Goal: Task Accomplishment & Management: Use online tool/utility

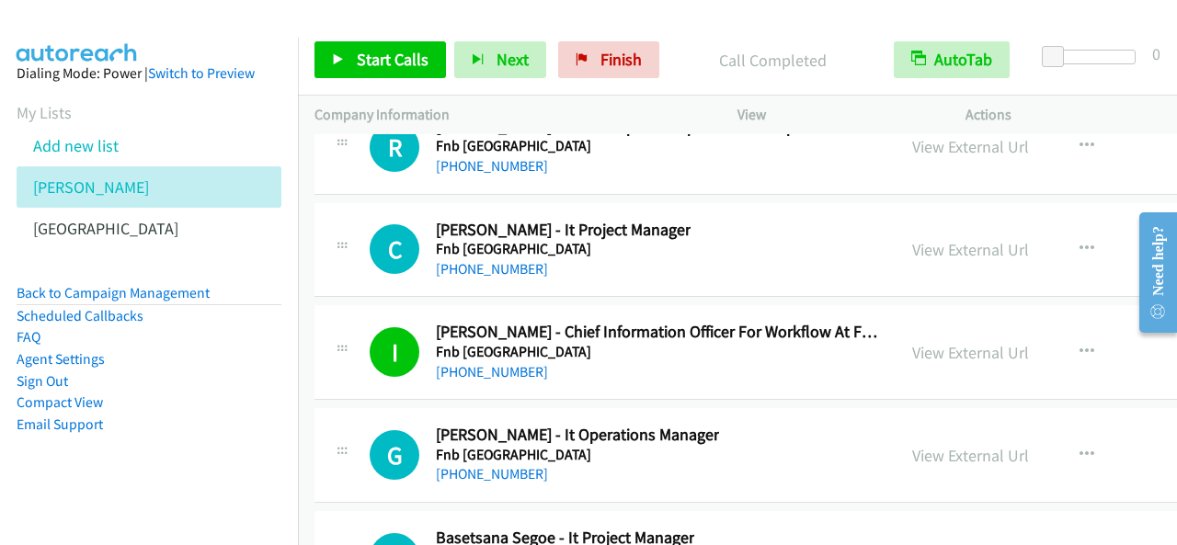
click at [355, 39] on div "Start Calls Pause Next Finish Call Completed AutoTab AutoTab 0" at bounding box center [737, 60] width 879 height 71
click at [368, 52] on span "Start Calls" at bounding box center [393, 59] width 72 height 21
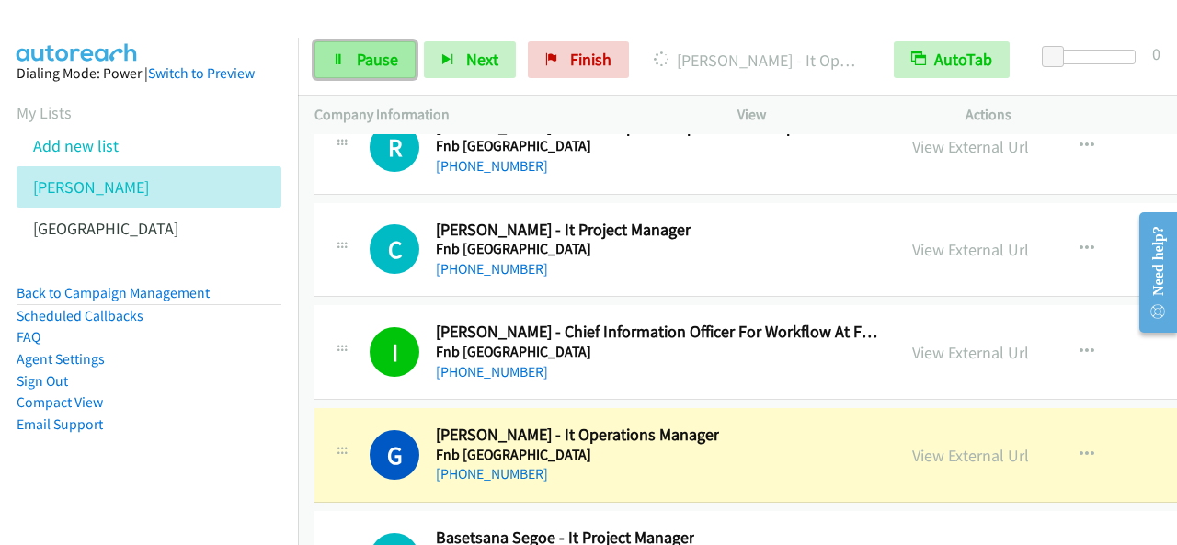
click at [392, 54] on span "Pause" at bounding box center [377, 59] width 41 height 21
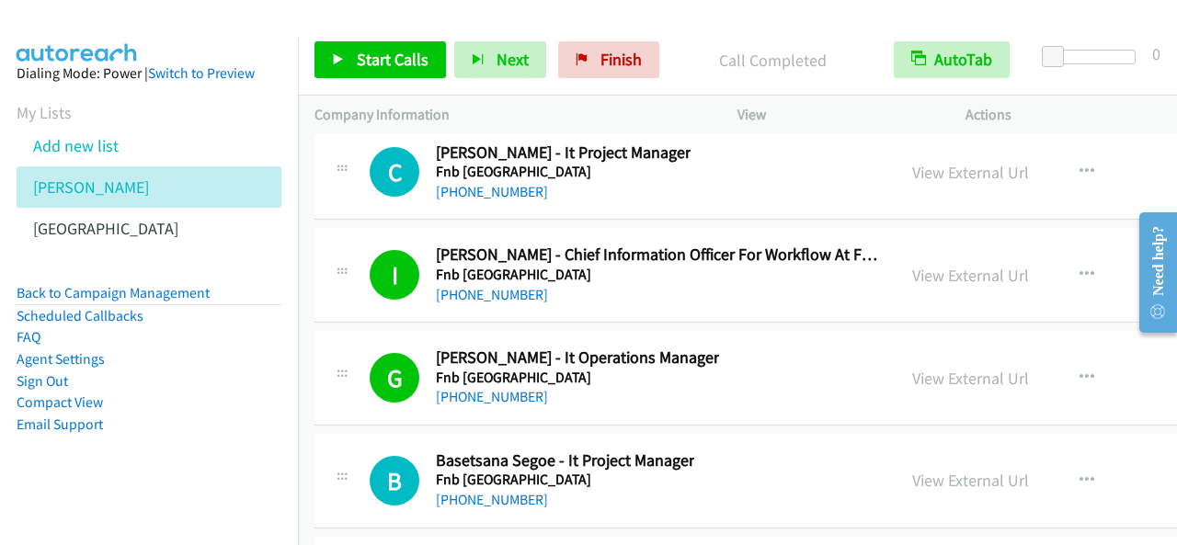
scroll to position [36267, 0]
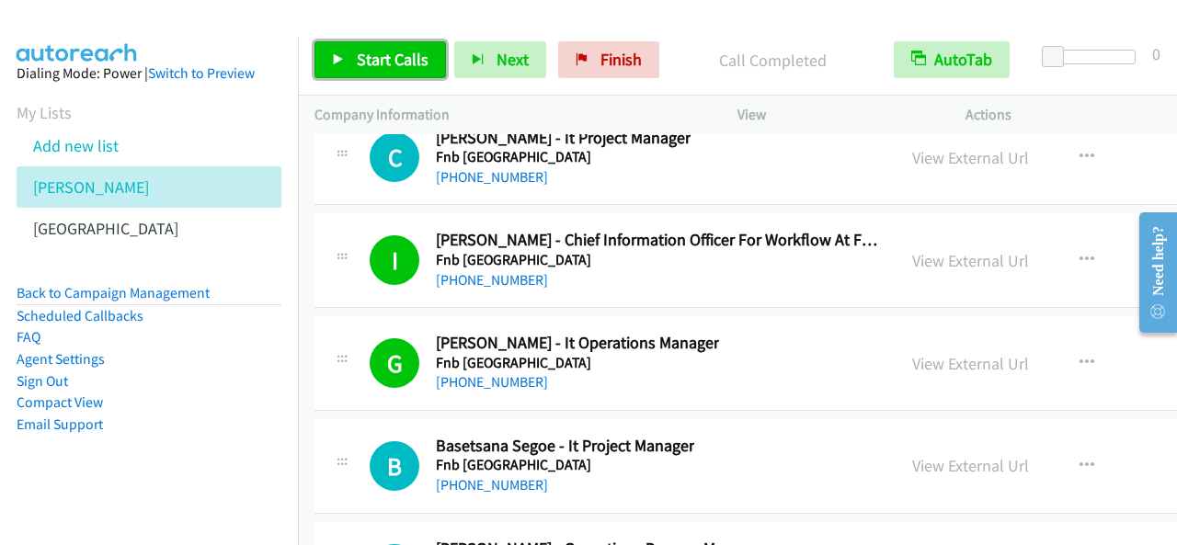
click at [404, 41] on link "Start Calls" at bounding box center [379, 59] width 131 height 37
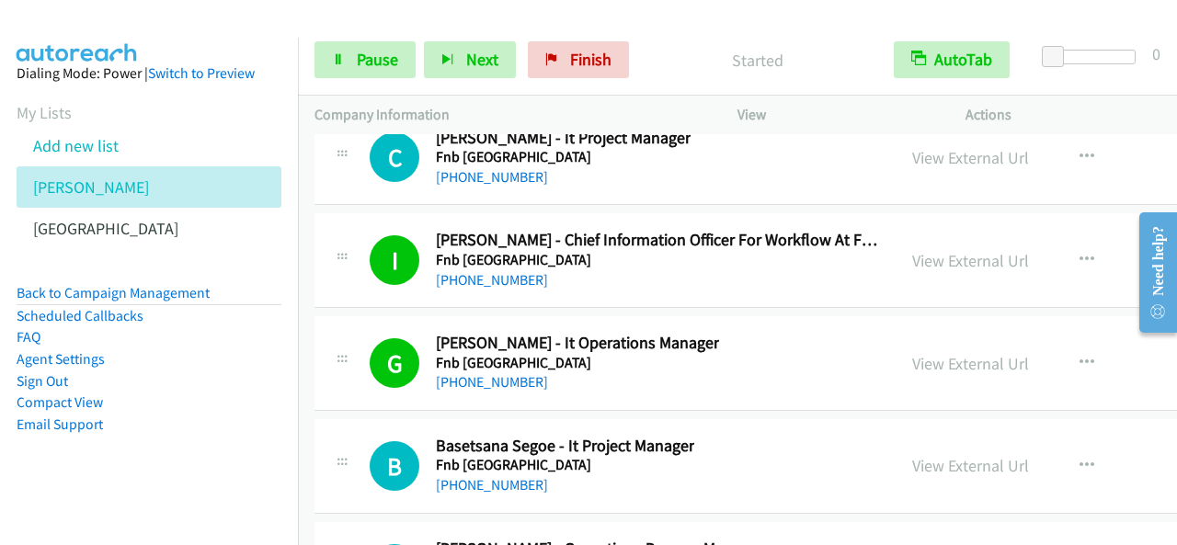
scroll to position [36359, 0]
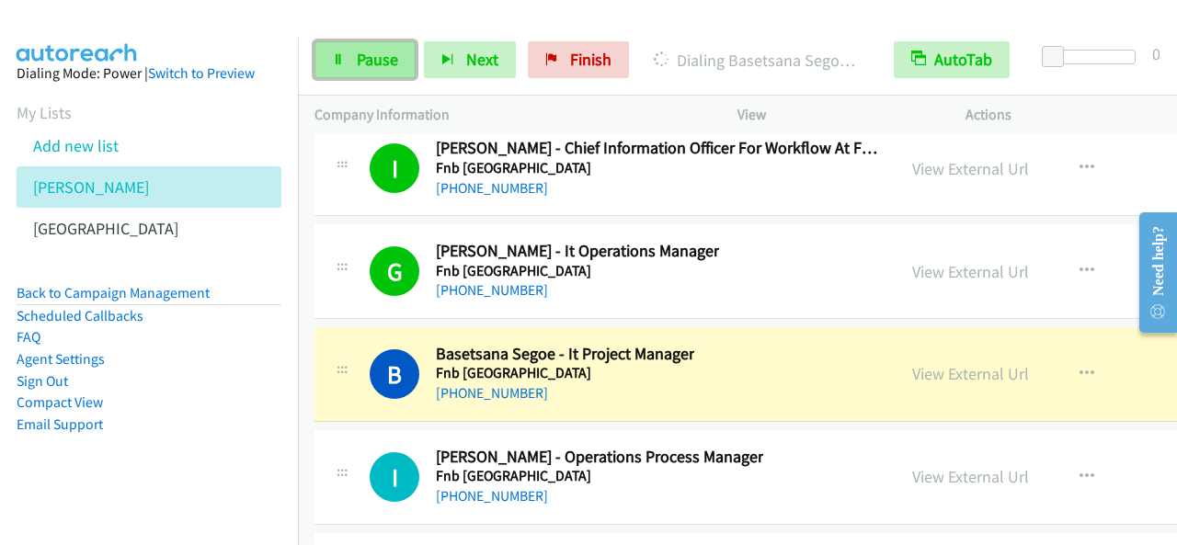
click at [384, 41] on link "Pause" at bounding box center [364, 59] width 101 height 37
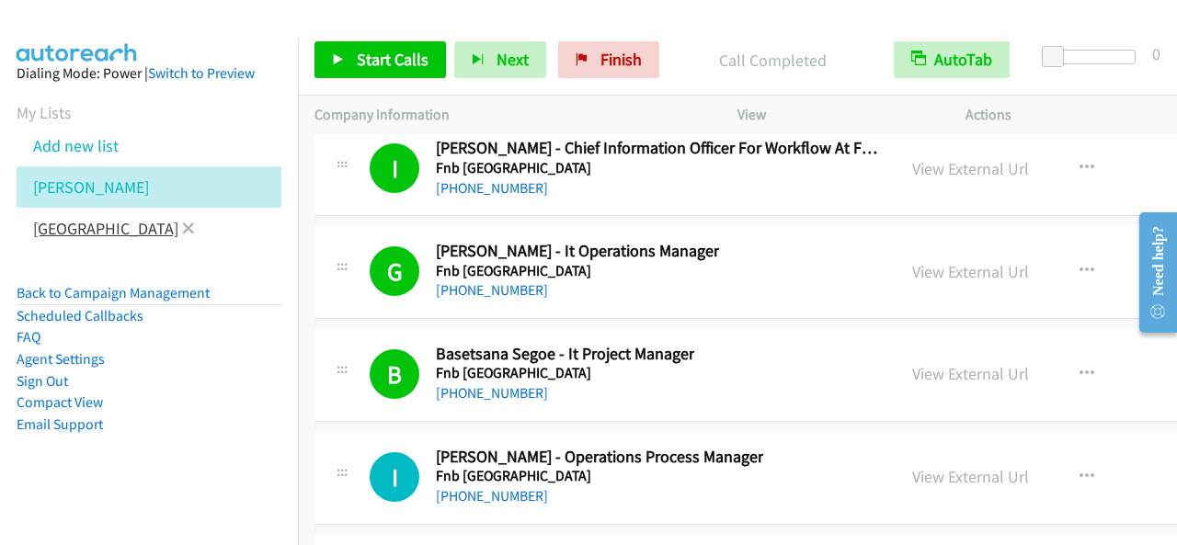
click at [62, 229] on link "[GEOGRAPHIC_DATA]" at bounding box center [105, 228] width 145 height 21
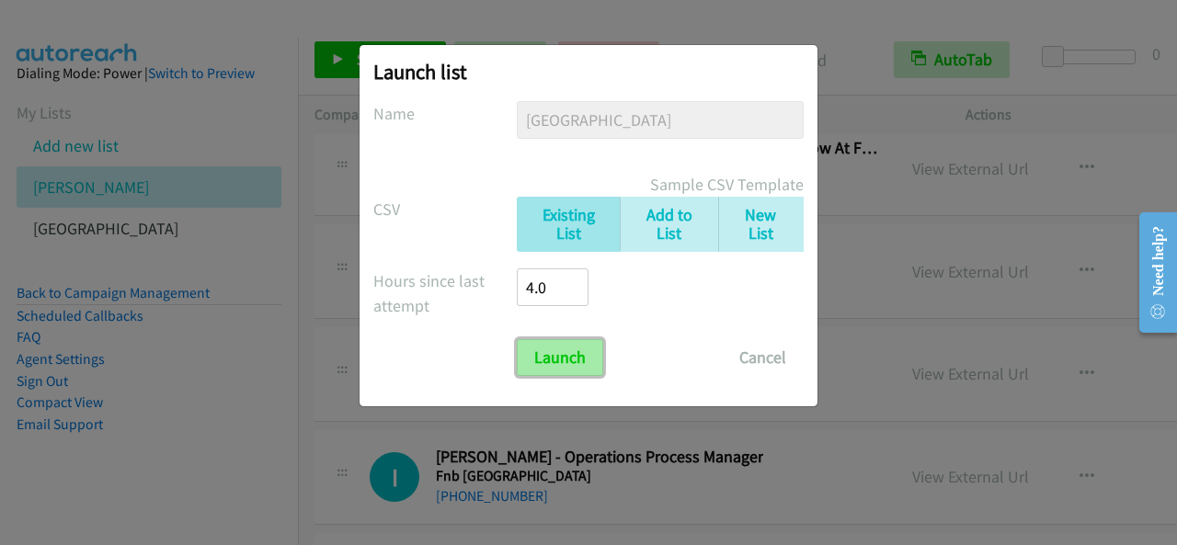
click at [558, 352] on input "Launch" at bounding box center [560, 357] width 86 height 37
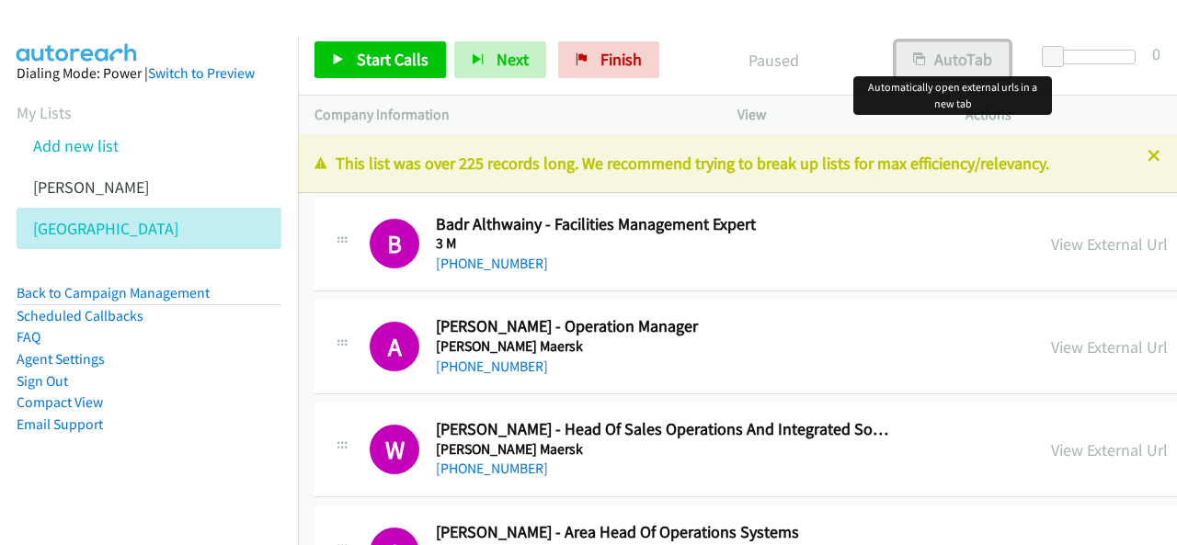
click at [928, 56] on button "AutoTab" at bounding box center [952, 59] width 114 height 37
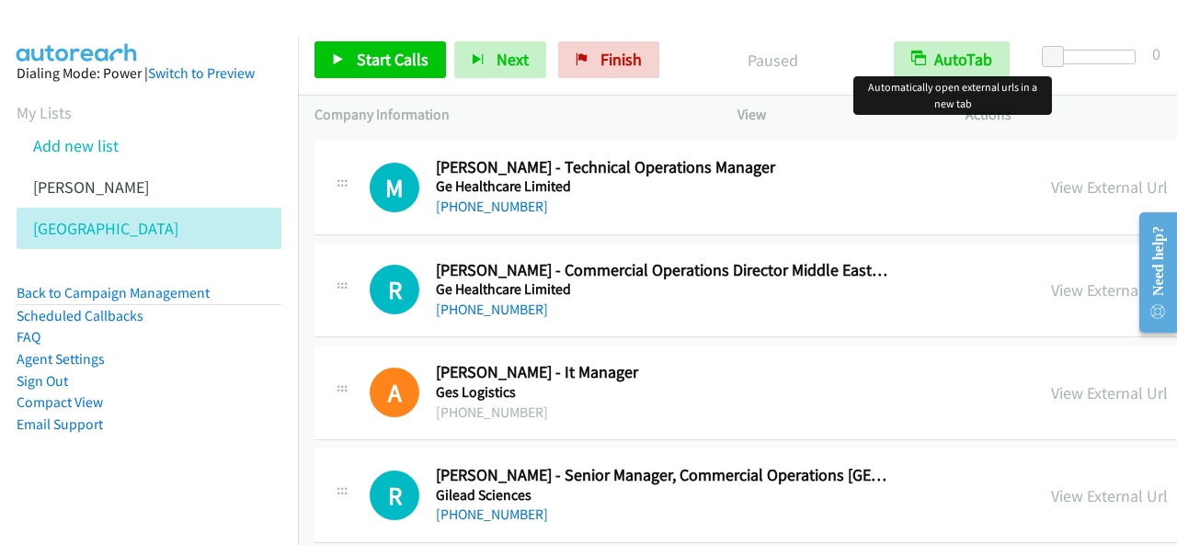
scroll to position [23098, 0]
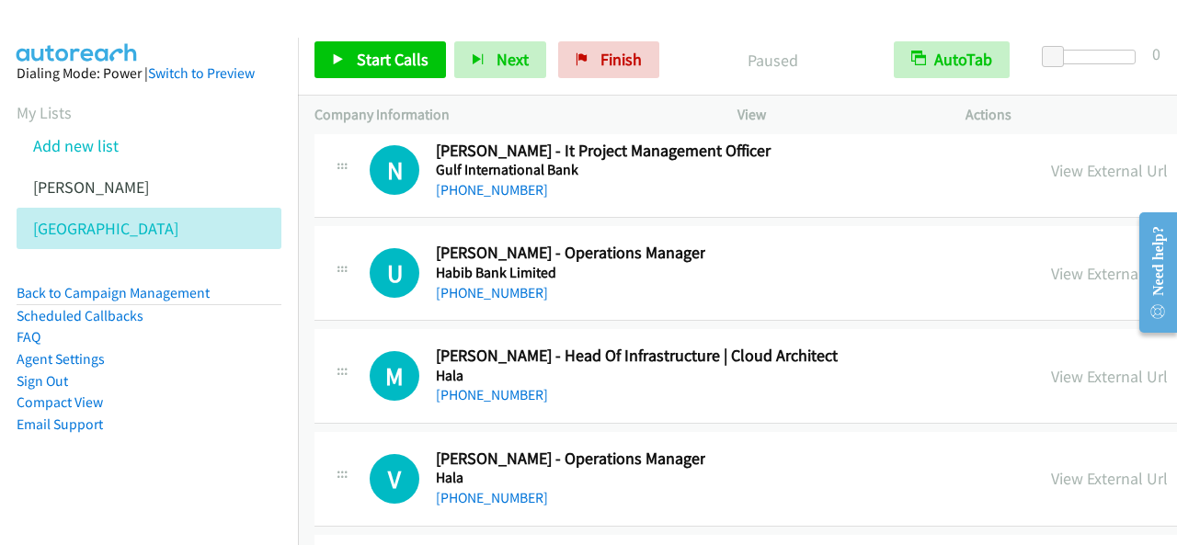
click at [899, 364] on div at bounding box center [588, 272] width 1177 height 545
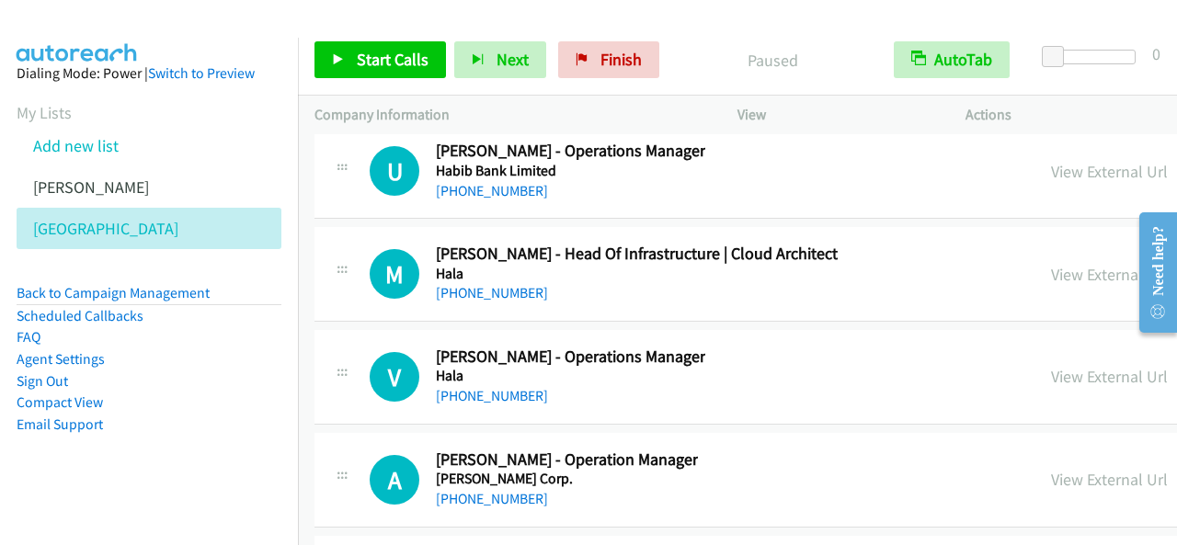
scroll to position [23281, 0]
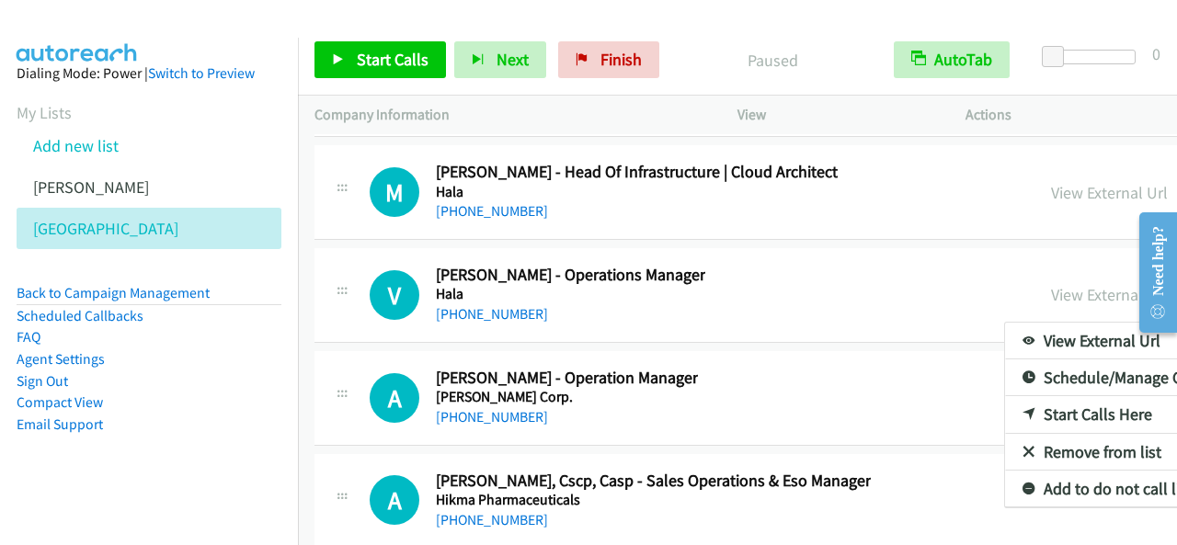
click at [1005, 396] on link "Start Calls Here" at bounding box center [1127, 414] width 245 height 37
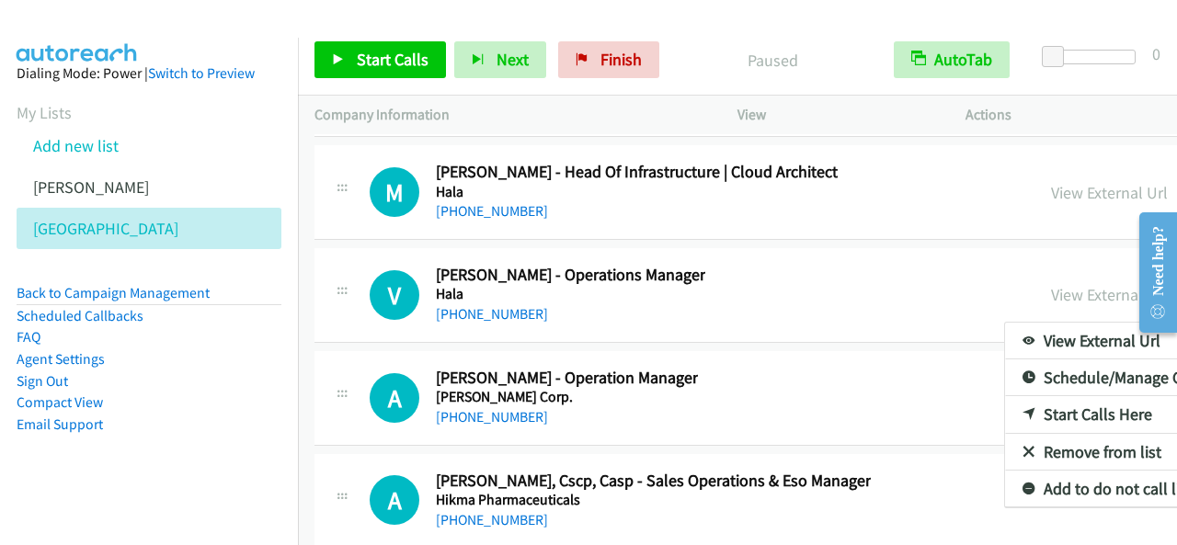
click at [1005, 396] on link "Start Calls Here" at bounding box center [1127, 414] width 245 height 37
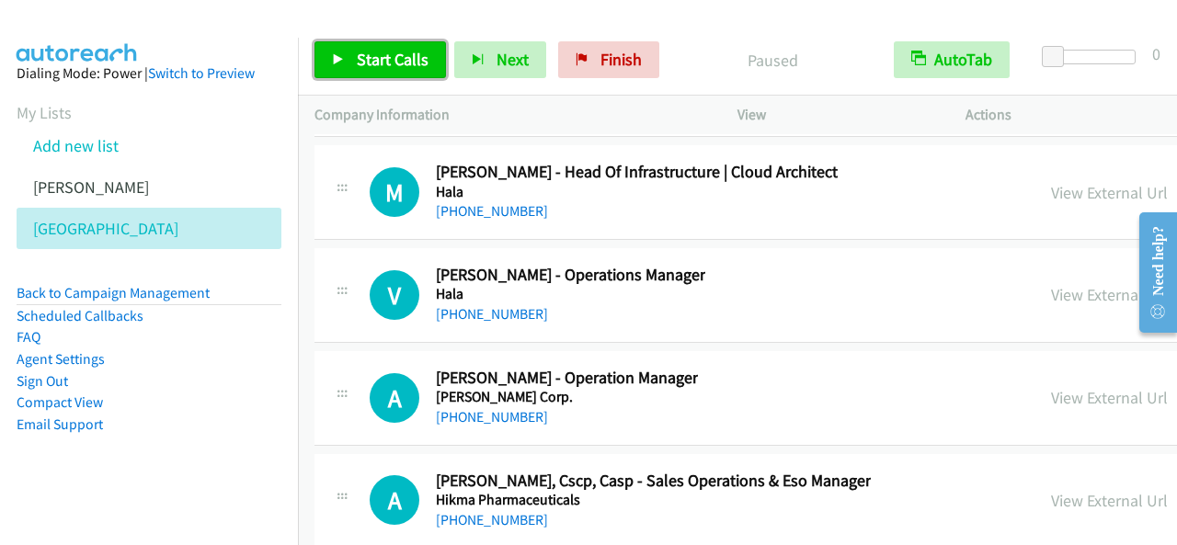
click at [344, 59] on link "Start Calls" at bounding box center [379, 59] width 131 height 37
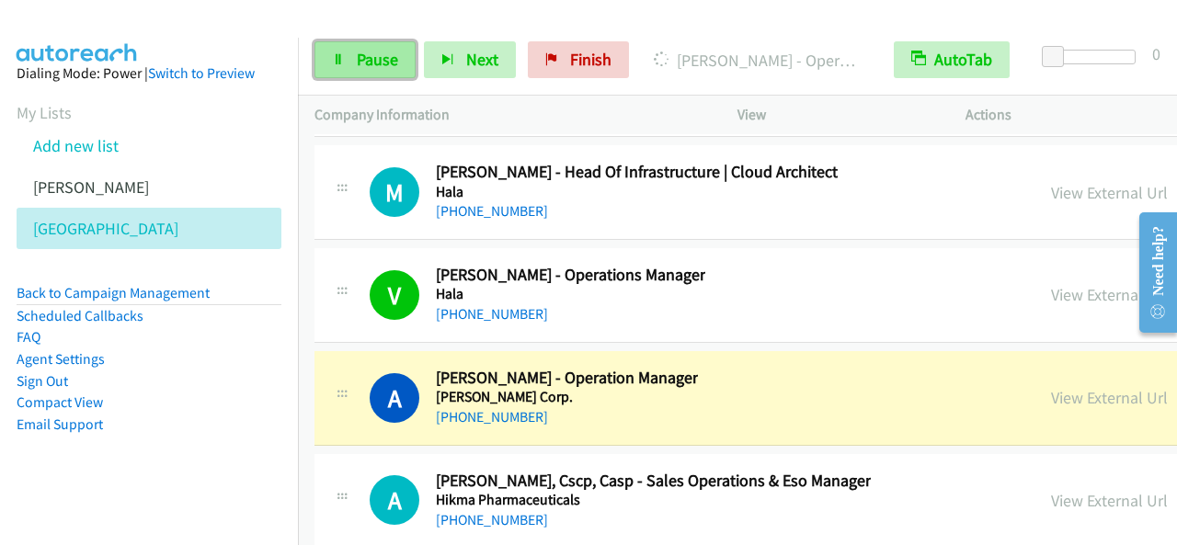
click at [373, 54] on span "Pause" at bounding box center [377, 59] width 41 height 21
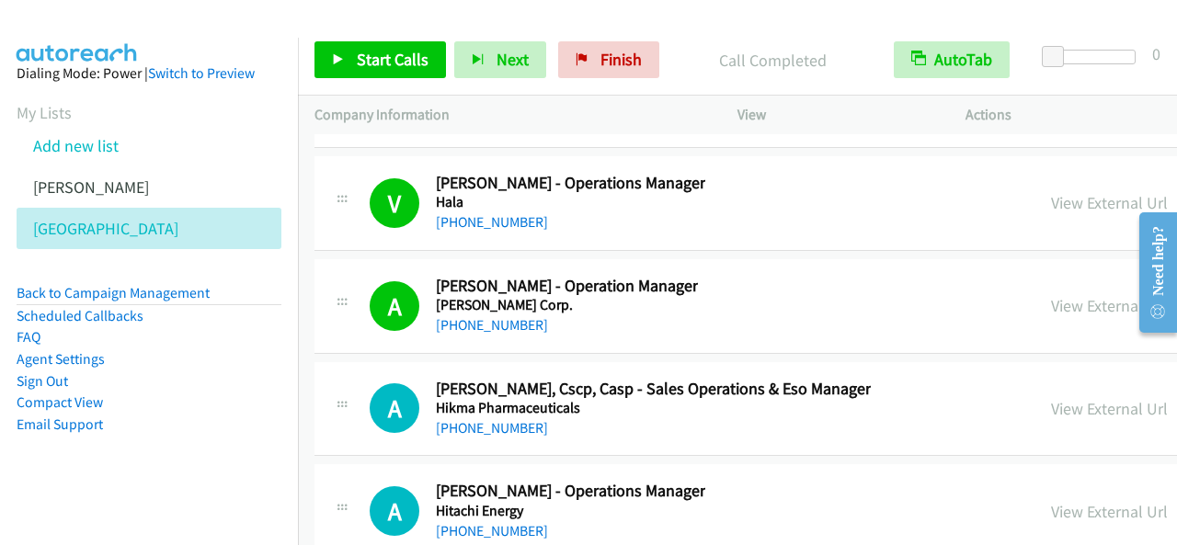
scroll to position [23465, 0]
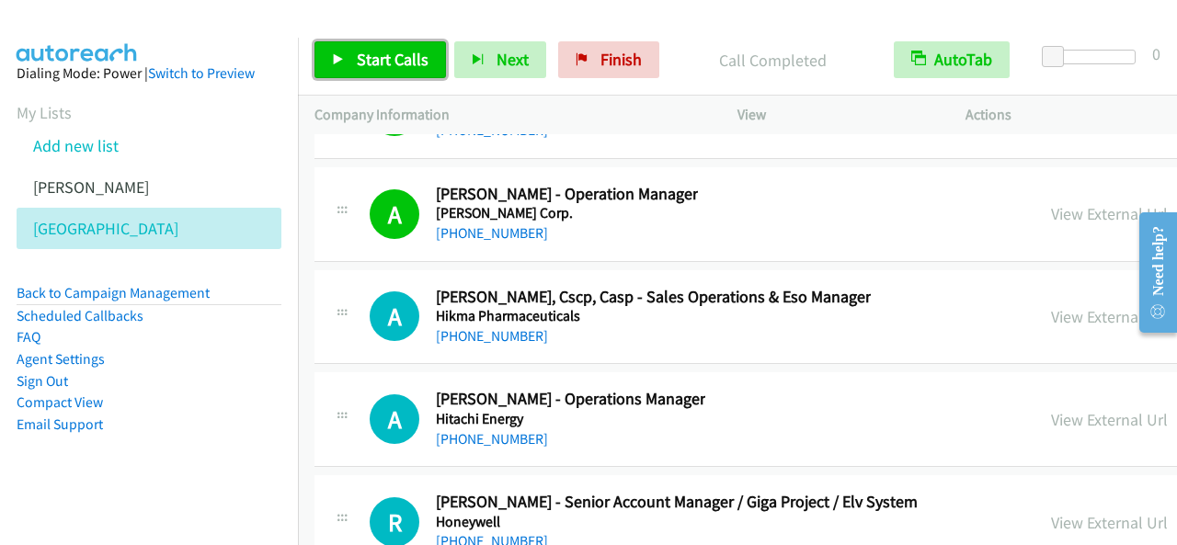
click at [395, 67] on span "Start Calls" at bounding box center [393, 59] width 72 height 21
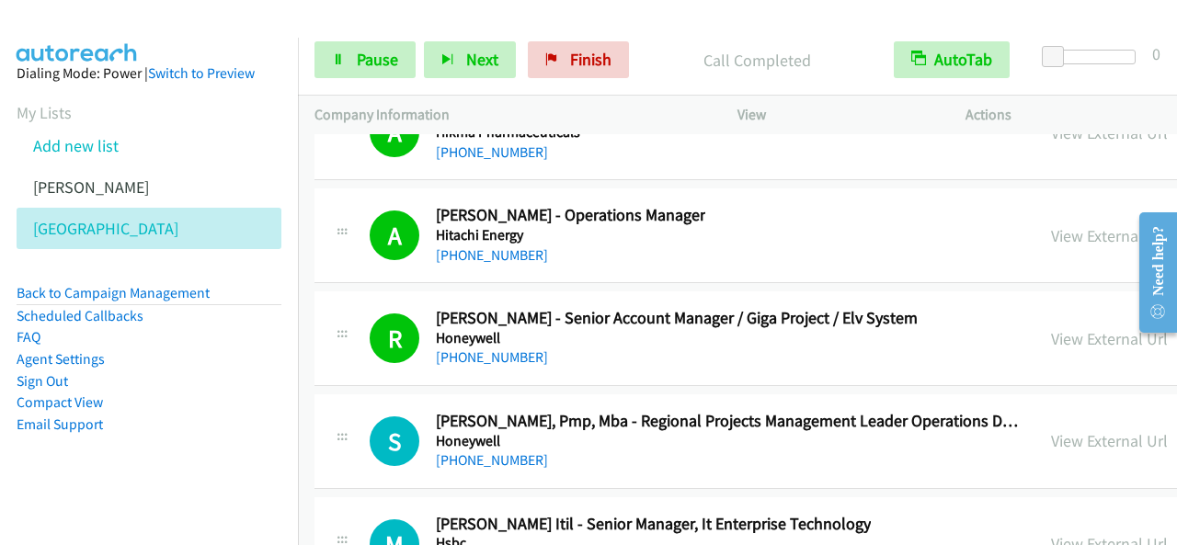
scroll to position [23741, 0]
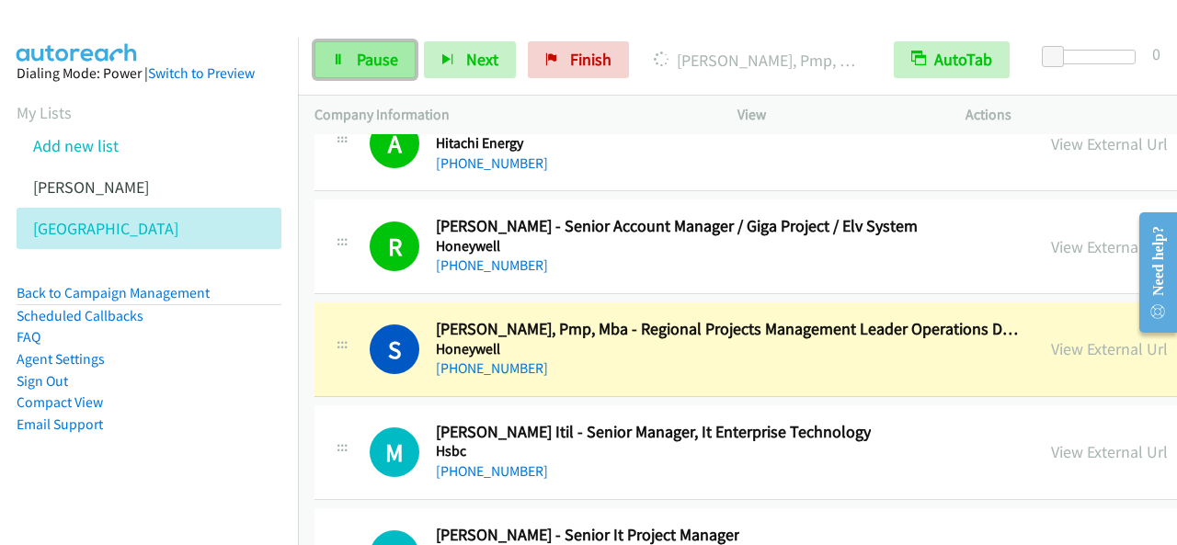
click at [392, 56] on span "Pause" at bounding box center [377, 59] width 41 height 21
